Goal: Task Accomplishment & Management: Complete application form

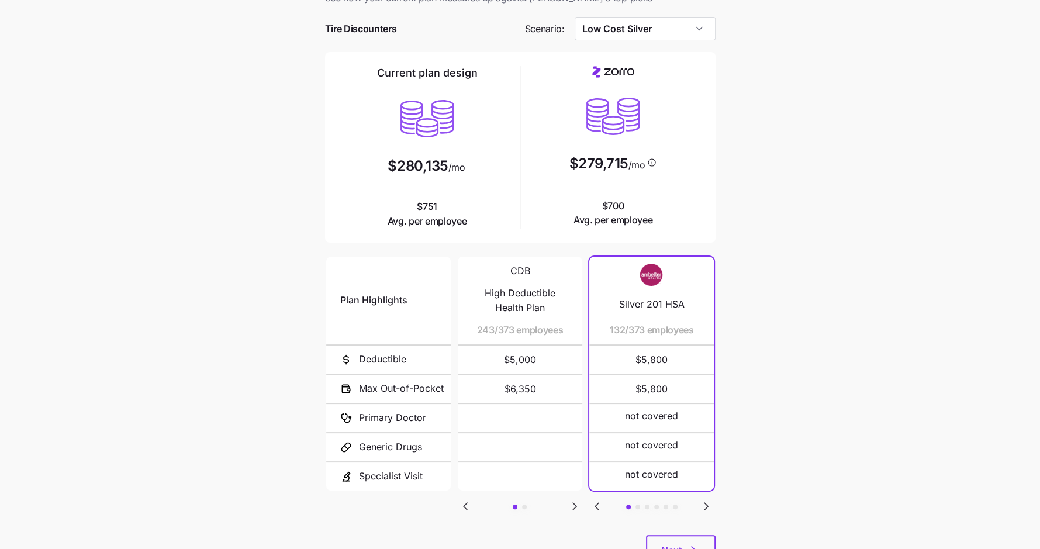
scroll to position [89, 0]
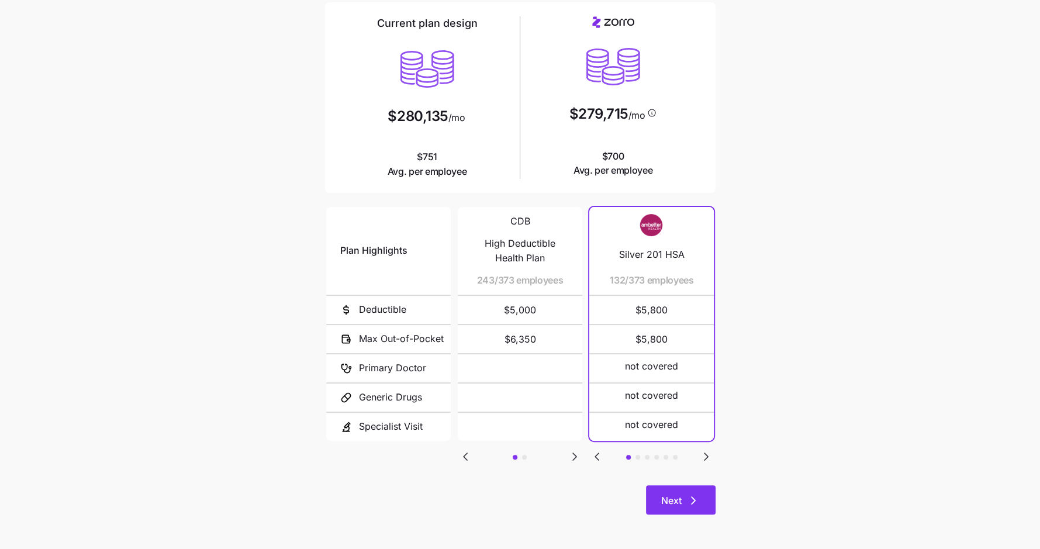
click at [682, 496] on span "Next" at bounding box center [680, 500] width 39 height 14
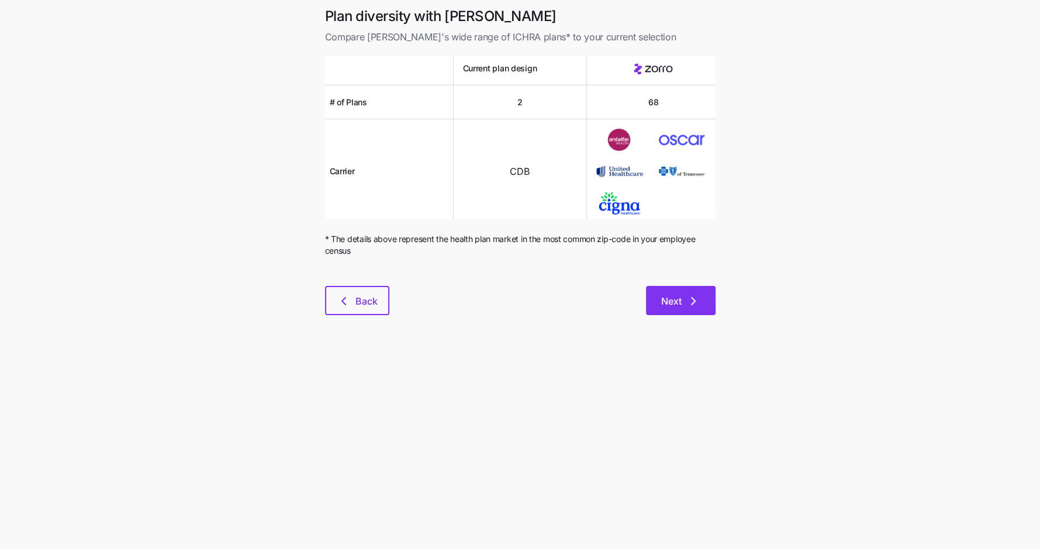
click at [689, 299] on icon "button" at bounding box center [693, 301] width 14 height 14
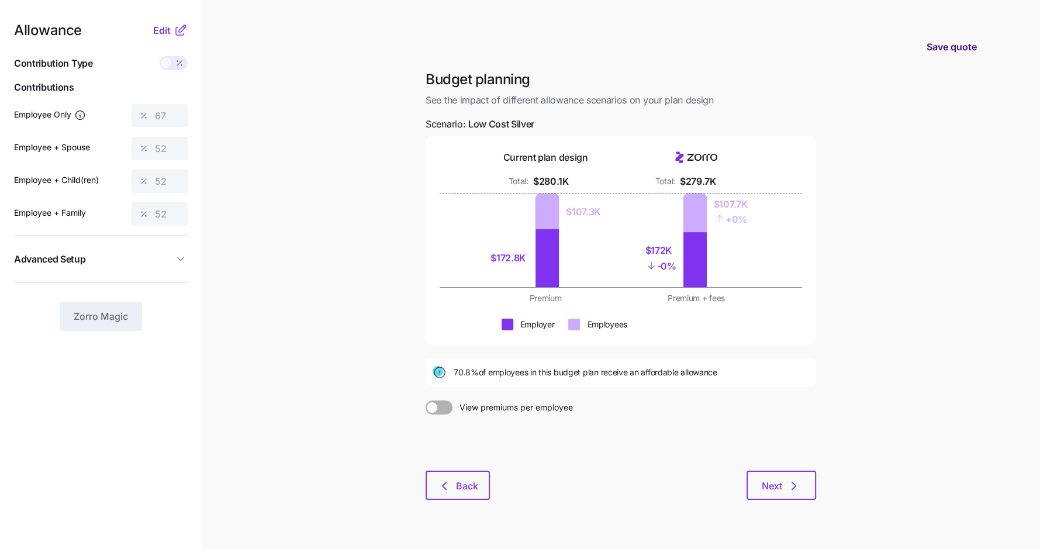
click at [953, 48] on span "Save quote" at bounding box center [952, 47] width 50 height 14
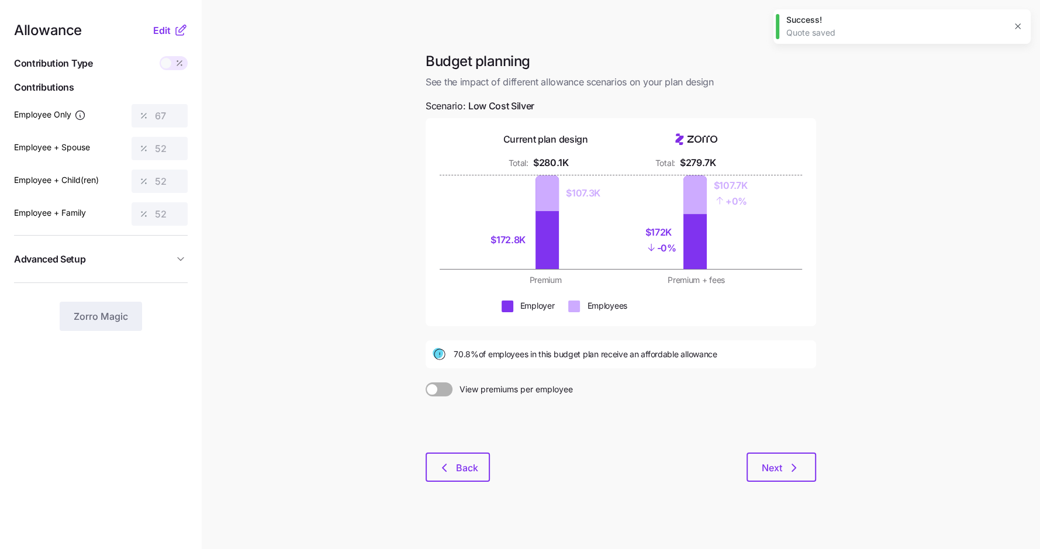
click at [1019, 25] on icon "button" at bounding box center [1017, 26] width 5 height 5
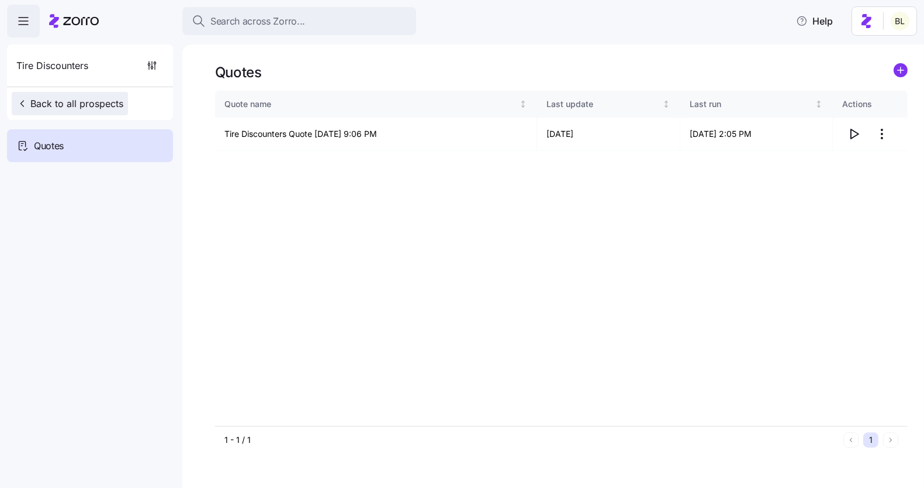
click at [104, 101] on span "Back to all prospects" at bounding box center [69, 103] width 107 height 14
